Goal: Task Accomplishment & Management: Use online tool/utility

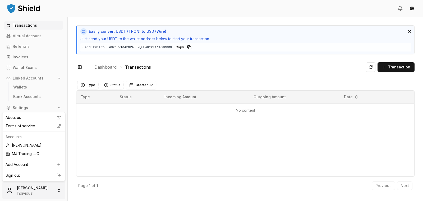
click at [50, 190] on html "Transactions Virtual Account Referrals Invoices Wallet Scans Linked Accounts Wa…" at bounding box center [211, 100] width 423 height 201
click at [42, 154] on div "MJ Trading LLC" at bounding box center [33, 153] width 60 height 8
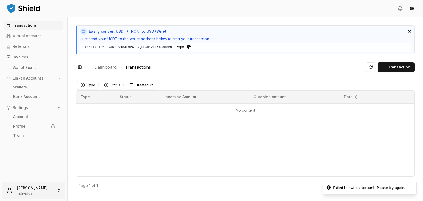
click at [51, 191] on html "Transactions Virtual Account Referrals Invoices Wallet Scans Linked Accounts Wa…" at bounding box center [211, 100] width 423 height 201
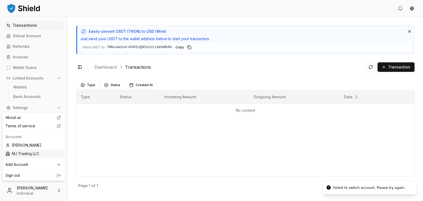
click at [26, 152] on div "MJ Trading LLC" at bounding box center [33, 153] width 60 height 8
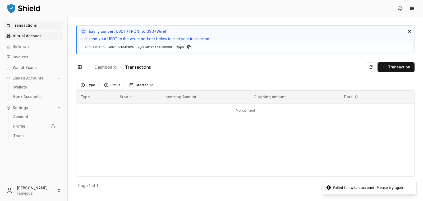
click at [26, 39] on link "Virtual Account" at bounding box center [33, 36] width 59 height 8
click at [31, 27] on p "Transactions" at bounding box center [25, 26] width 24 height 4
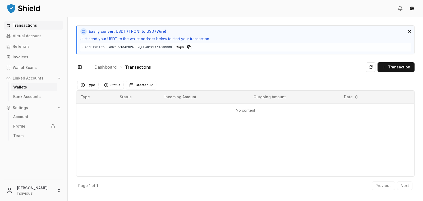
click at [16, 88] on p "Wallets" at bounding box center [20, 87] width 14 height 4
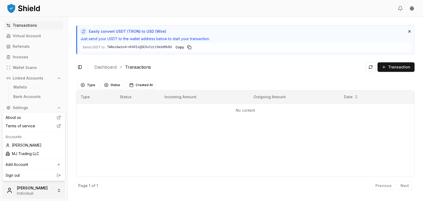
click at [44, 190] on html "Transactions Virtual Account Referrals Invoices Wallet Scans Linked Accounts Wa…" at bounding box center [211, 100] width 423 height 201
click at [34, 153] on div "MJ Trading LLC" at bounding box center [33, 153] width 60 height 8
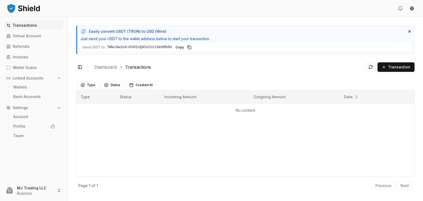
click at [83, 33] on icon at bounding box center [83, 31] width 6 height 8
click at [176, 36] on div "Easily convert USDT (TRON) to USD (Wire) Just send your USDT to the wallet addr…" at bounding box center [245, 39] width 338 height 29
click at [176, 49] on span "Copy" at bounding box center [179, 47] width 8 height 4
drag, startPoint x: 115, startPoint y: 31, endPoint x: 132, endPoint y: 32, distance: 16.4
click at [139, 31] on span "Easily convert USDT (TRON) to USD (Wire)" at bounding box center [127, 31] width 77 height 5
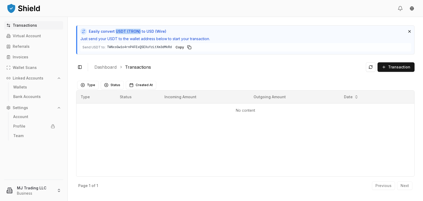
copy span "USDT (TRON)"
